Goal: Information Seeking & Learning: Learn about a topic

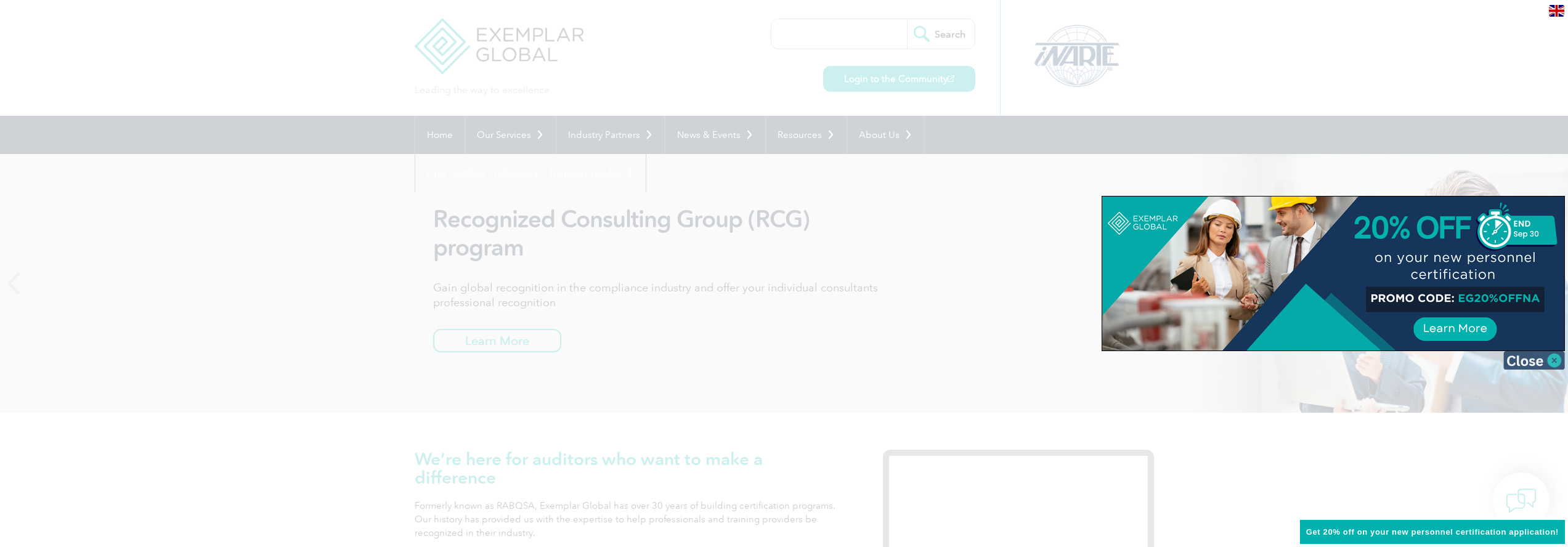
click at [1547, 363] on img at bounding box center [1534, 360] width 62 height 18
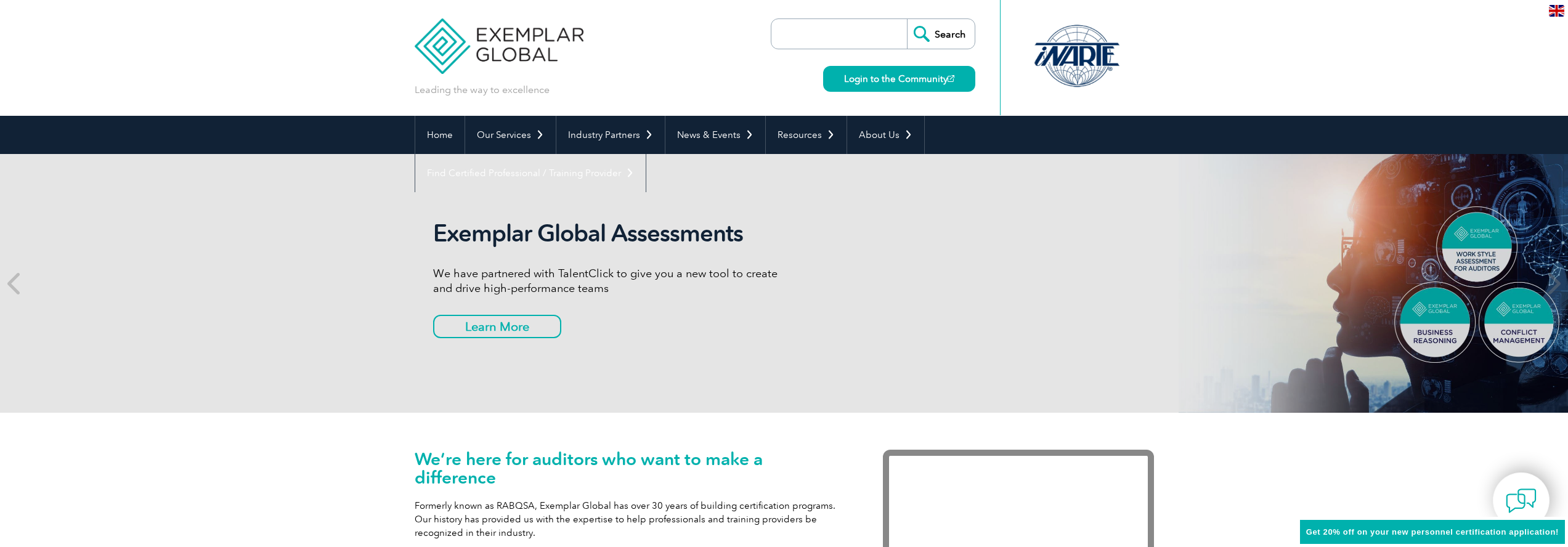
click at [832, 39] on input "search" at bounding box center [842, 34] width 130 height 30
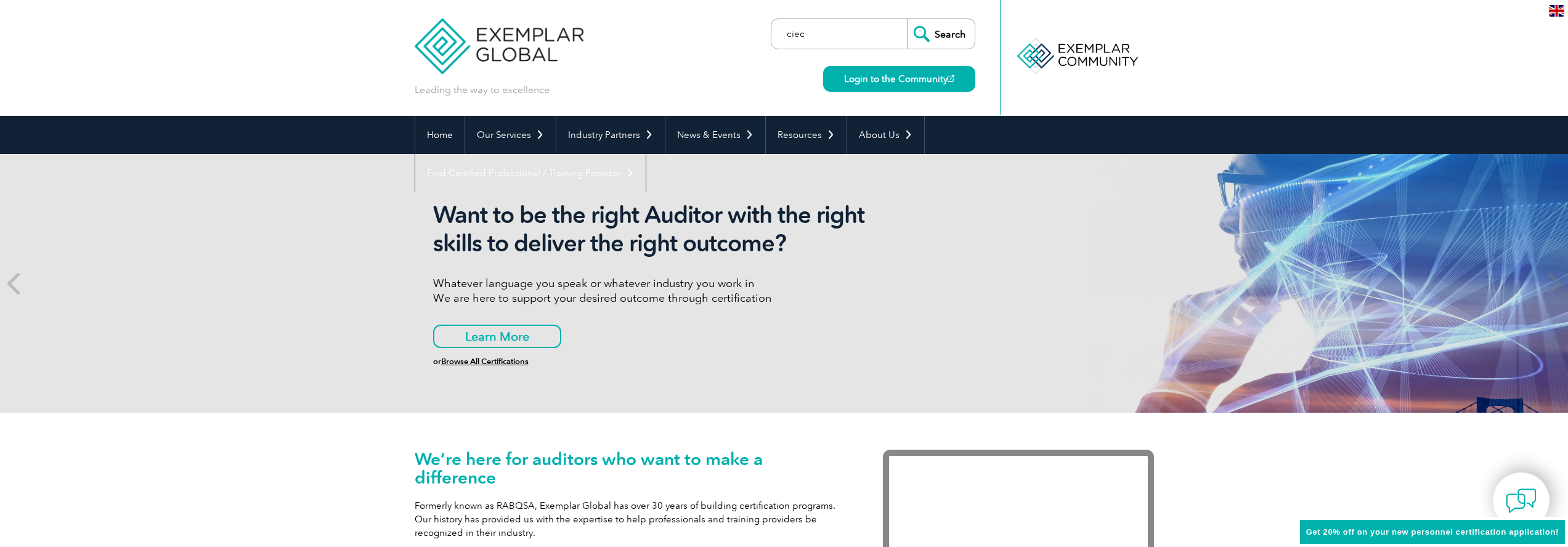
type input "ciec"
click at [907, 19] on input "Search" at bounding box center [940, 34] width 68 height 30
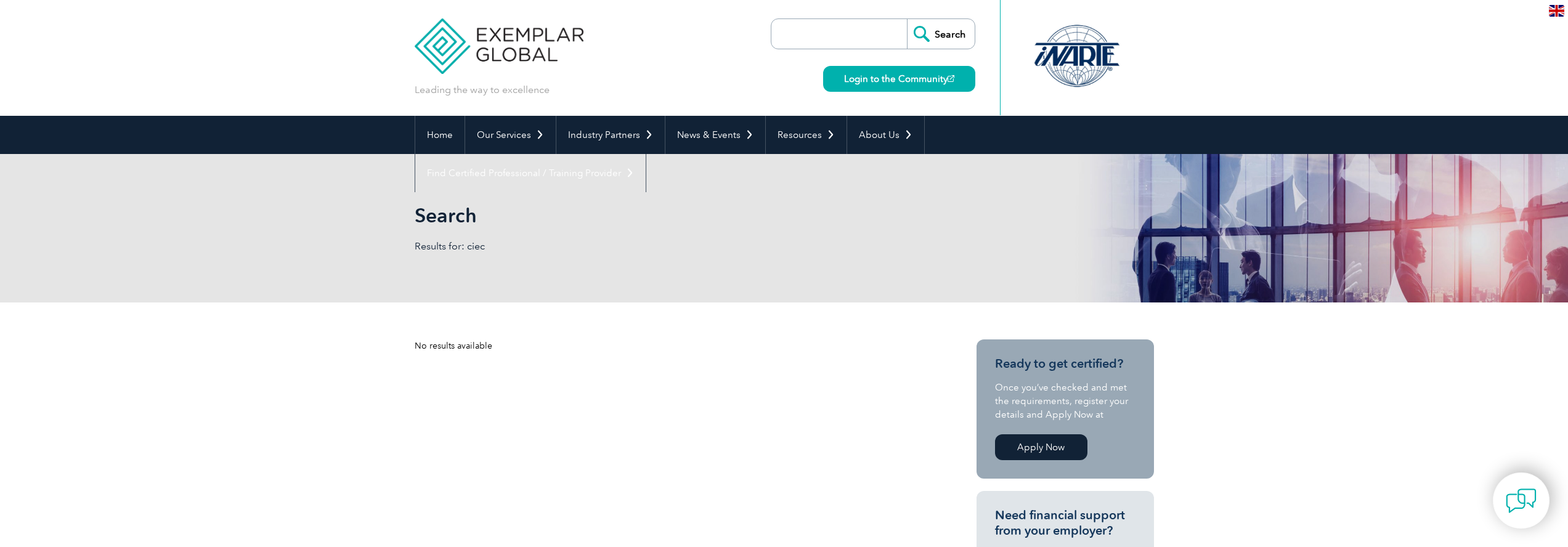
click at [822, 40] on input "search" at bounding box center [842, 34] width 130 height 30
type input "indoor environmentalist"
click at [907, 19] on input "Search" at bounding box center [940, 34] width 68 height 30
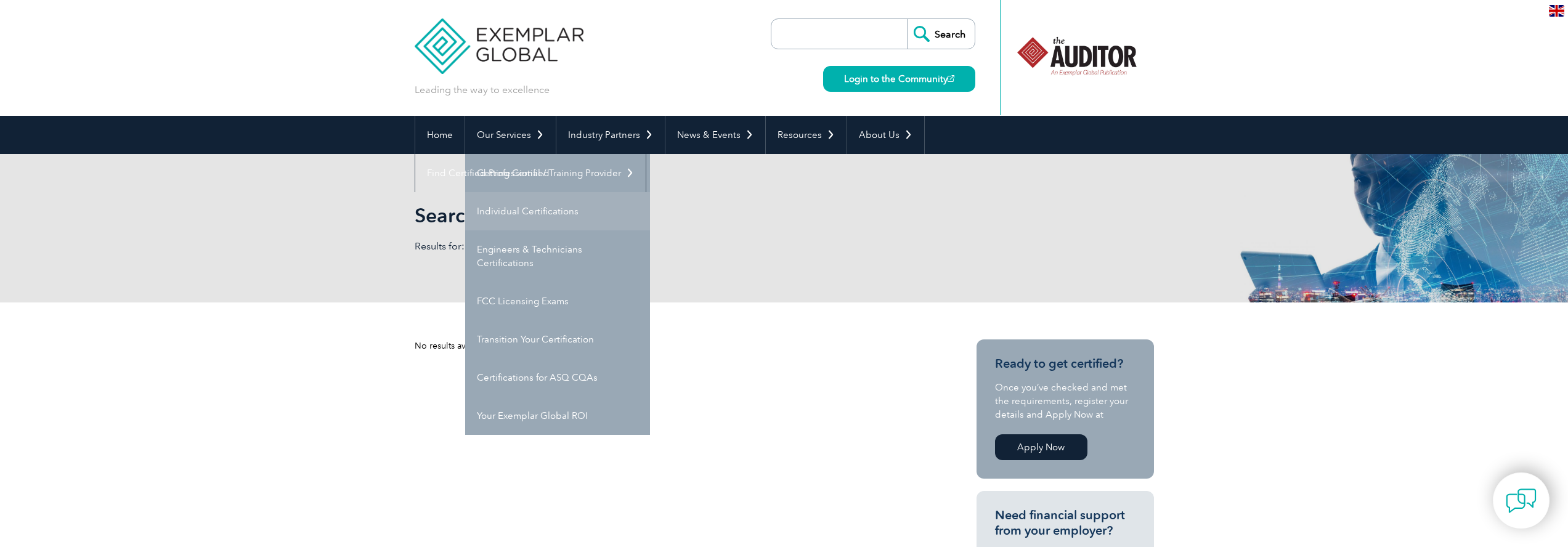
click at [518, 211] on link "Individual Certifications" at bounding box center [558, 211] width 185 height 38
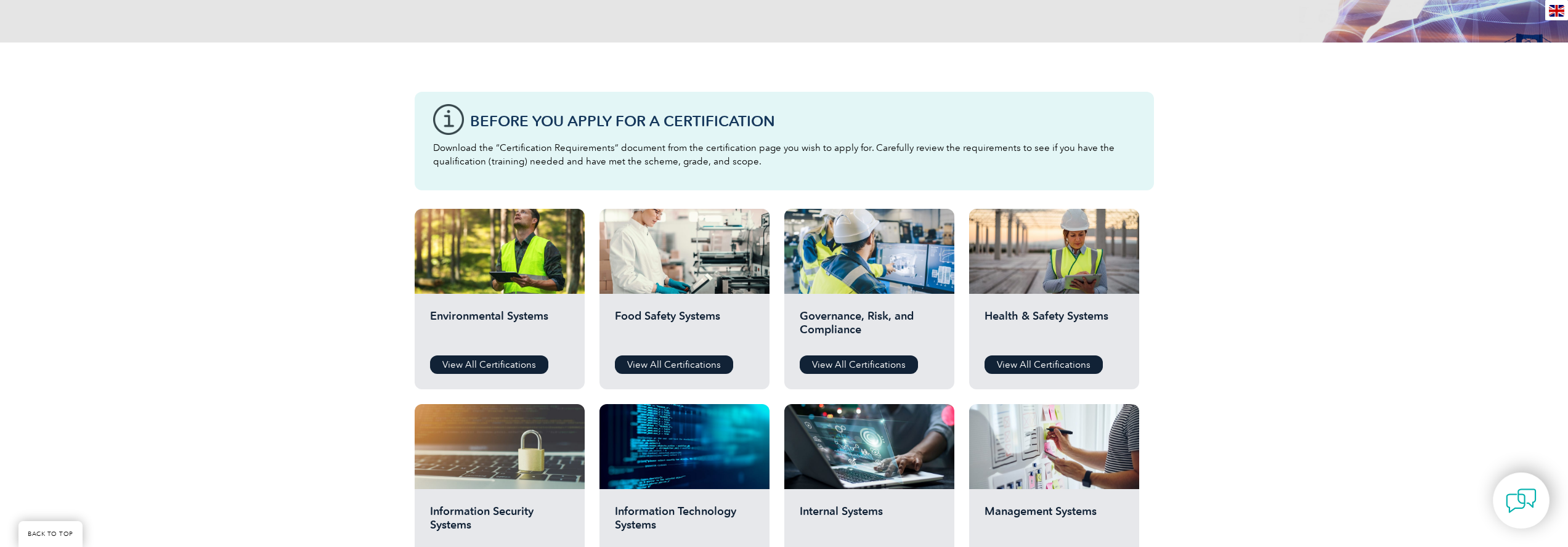
scroll to position [258, 0]
click at [485, 366] on link "View All Certifications" at bounding box center [489, 366] width 118 height 18
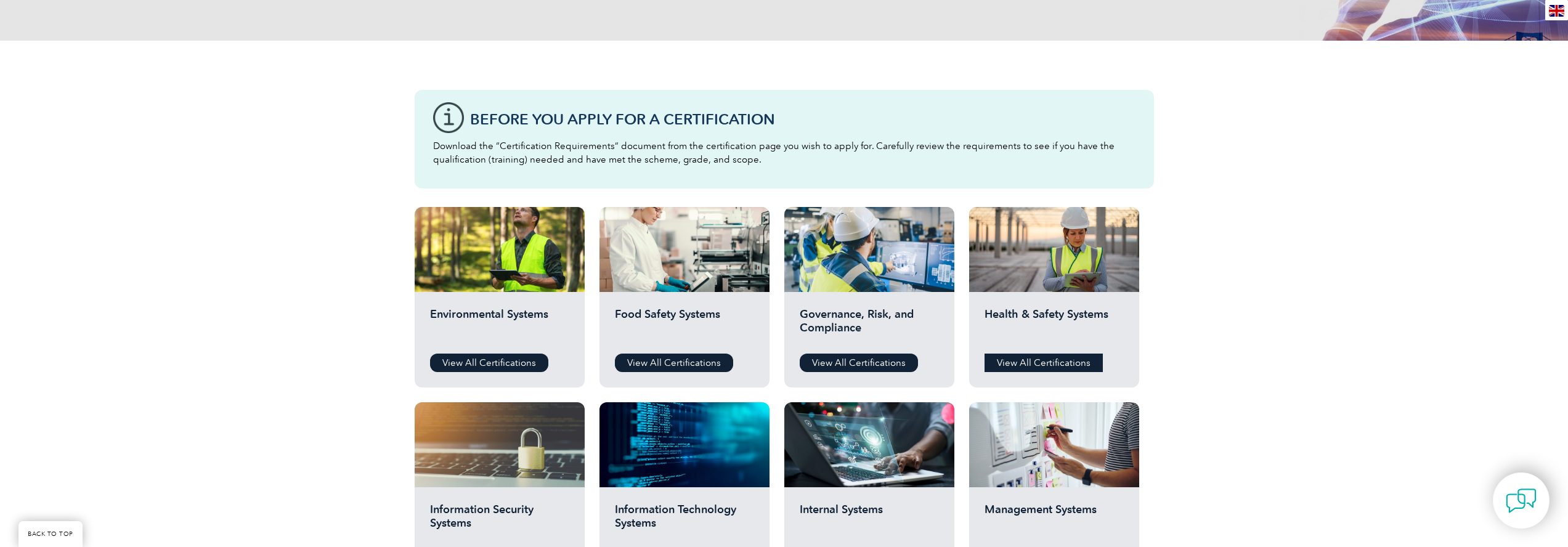
click at [1046, 365] on link "View All Certifications" at bounding box center [1044, 363] width 118 height 18
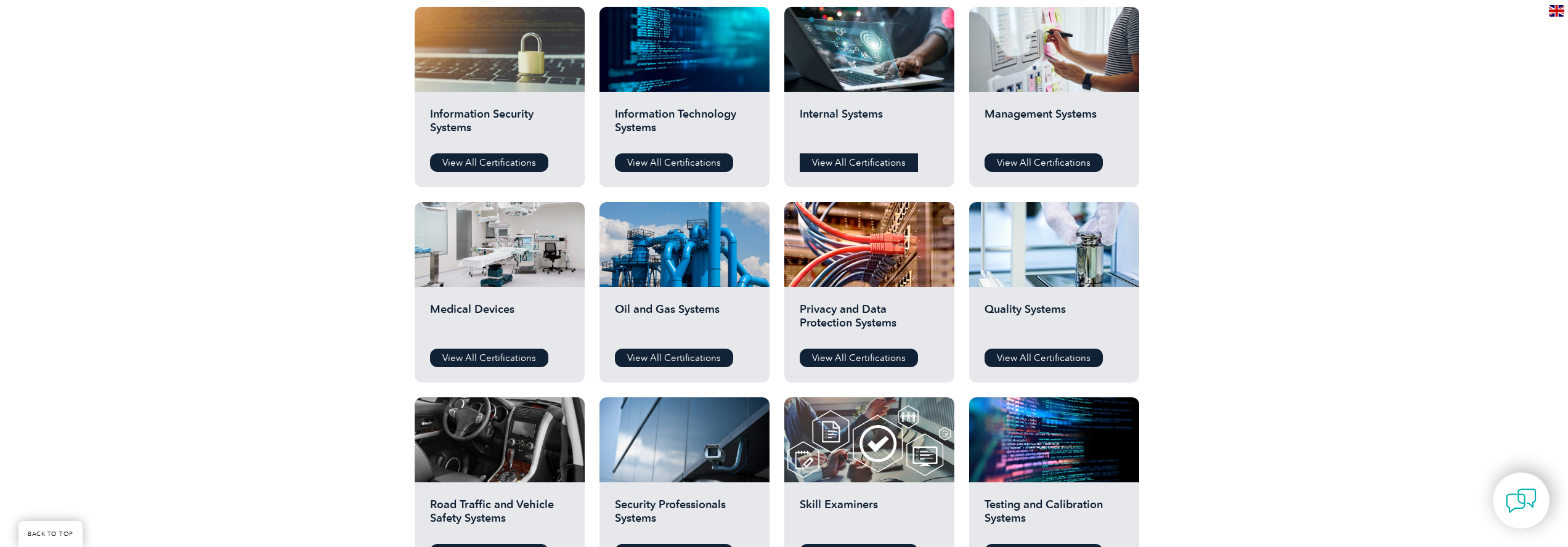
scroll to position [657, 0]
click at [698, 358] on link "View All Certifications" at bounding box center [674, 357] width 118 height 18
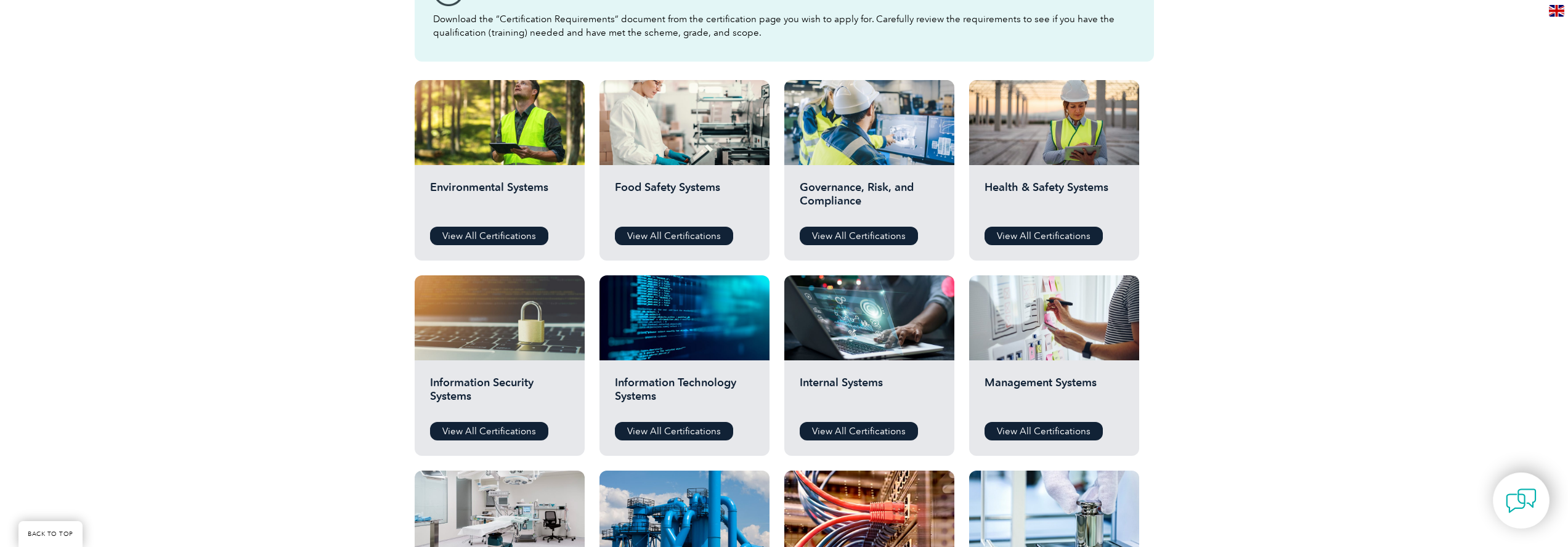
scroll to position [370, 0]
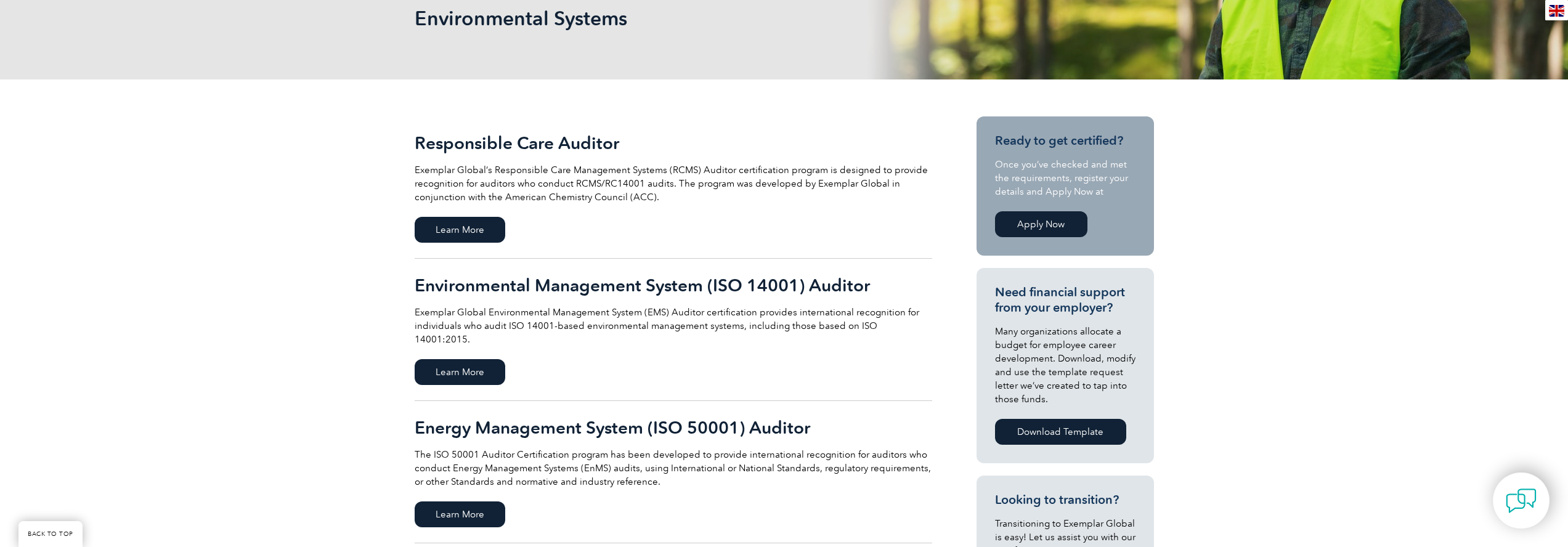
scroll to position [188, 0]
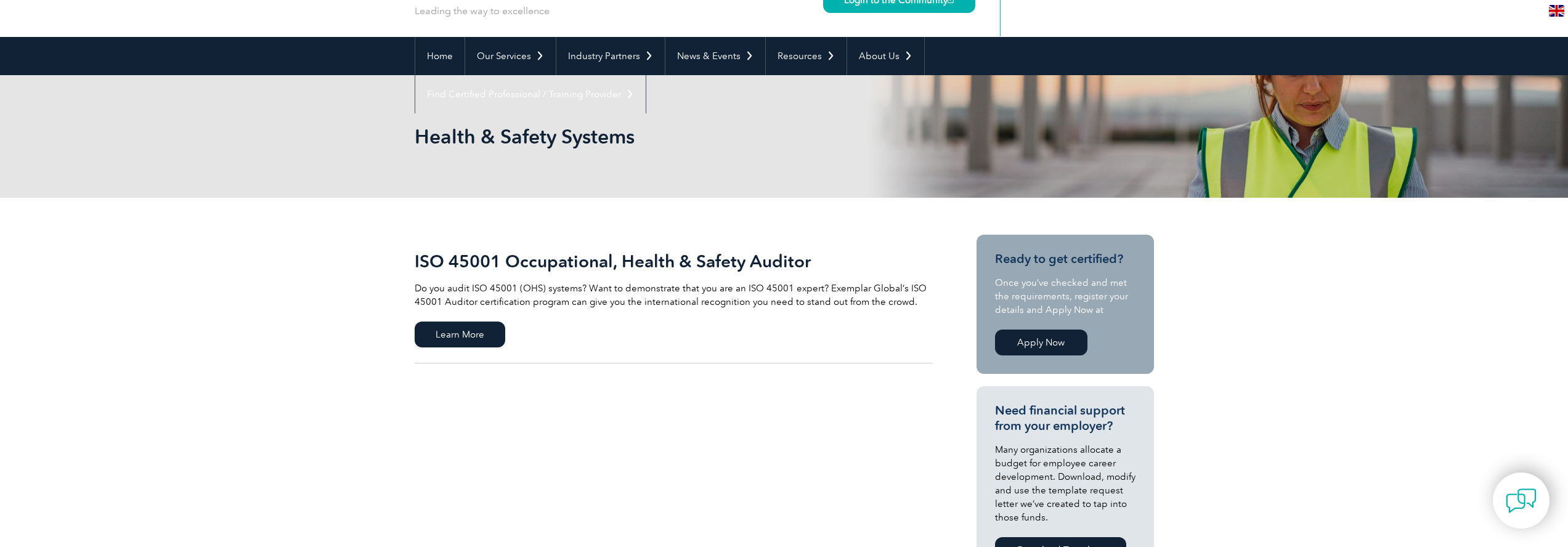
scroll to position [80, 0]
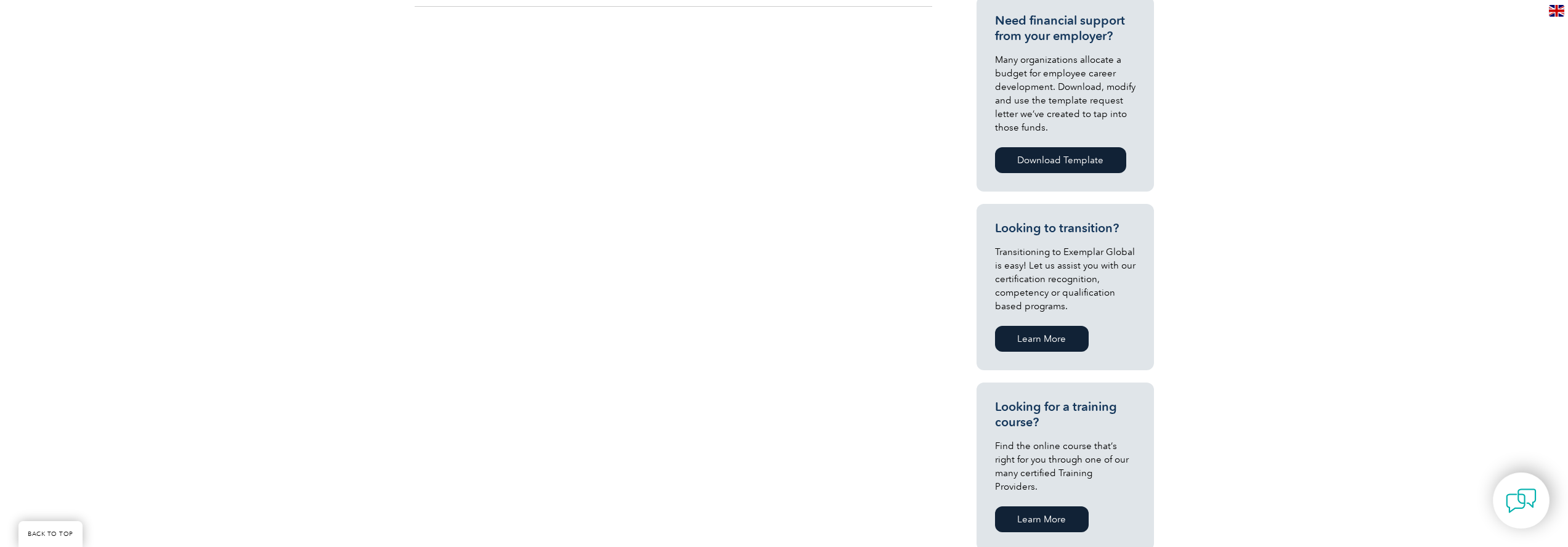
scroll to position [680, 0]
